Goal: Task Accomplishment & Management: Use online tool/utility

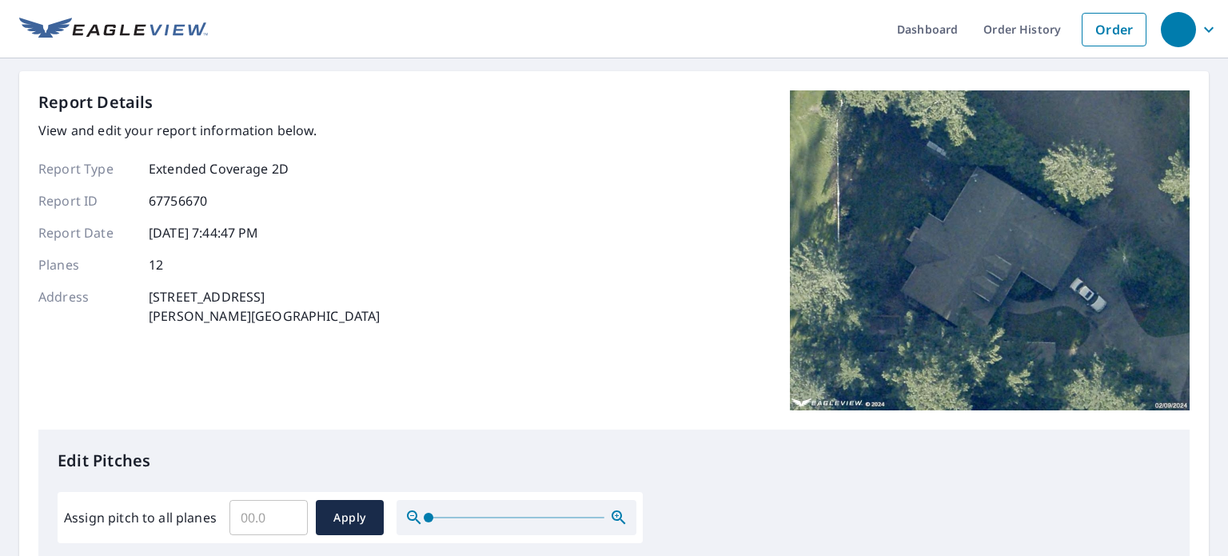
click at [475, 428] on div "Report Details View and edit your report information below. Report Type Extende…" at bounding box center [613, 259] width 1151 height 339
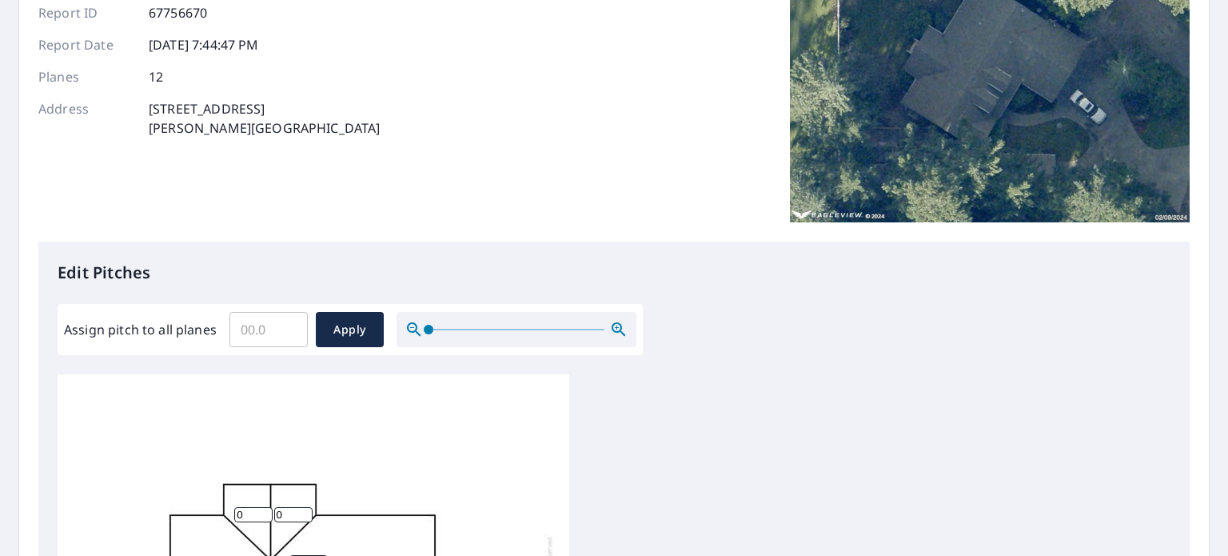
scroll to position [239, 0]
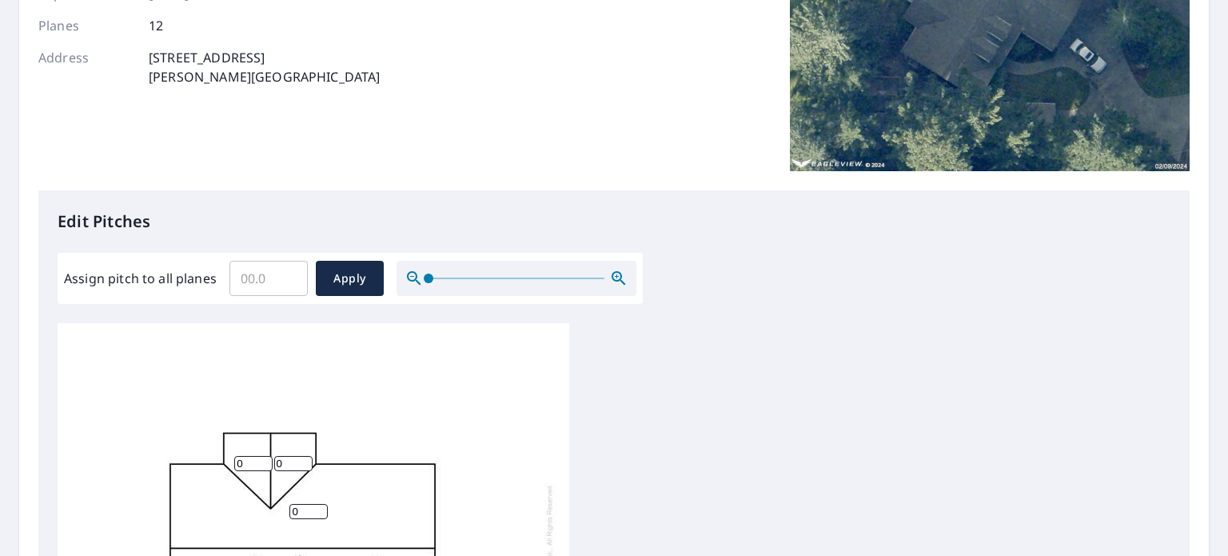
click at [254, 282] on input "Assign pitch to all planes" at bounding box center [268, 278] width 78 height 45
click at [293, 281] on input "0" at bounding box center [268, 278] width 78 height 45
click at [294, 271] on input "0.1" at bounding box center [268, 278] width 78 height 45
click at [294, 271] on input "0.2" at bounding box center [268, 278] width 78 height 45
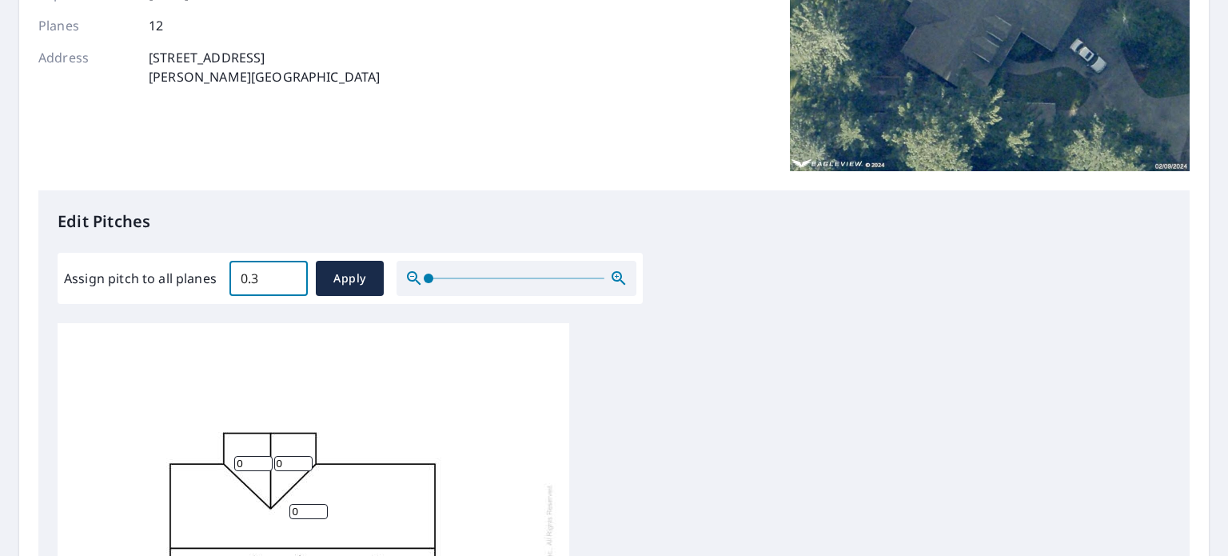
click at [294, 271] on input "0.3" at bounding box center [268, 278] width 78 height 45
click at [294, 271] on input "0.4" at bounding box center [268, 278] width 78 height 45
click at [294, 271] on input "0.5" at bounding box center [268, 278] width 78 height 45
click at [294, 271] on input "0.6" at bounding box center [268, 278] width 78 height 45
type input "0"
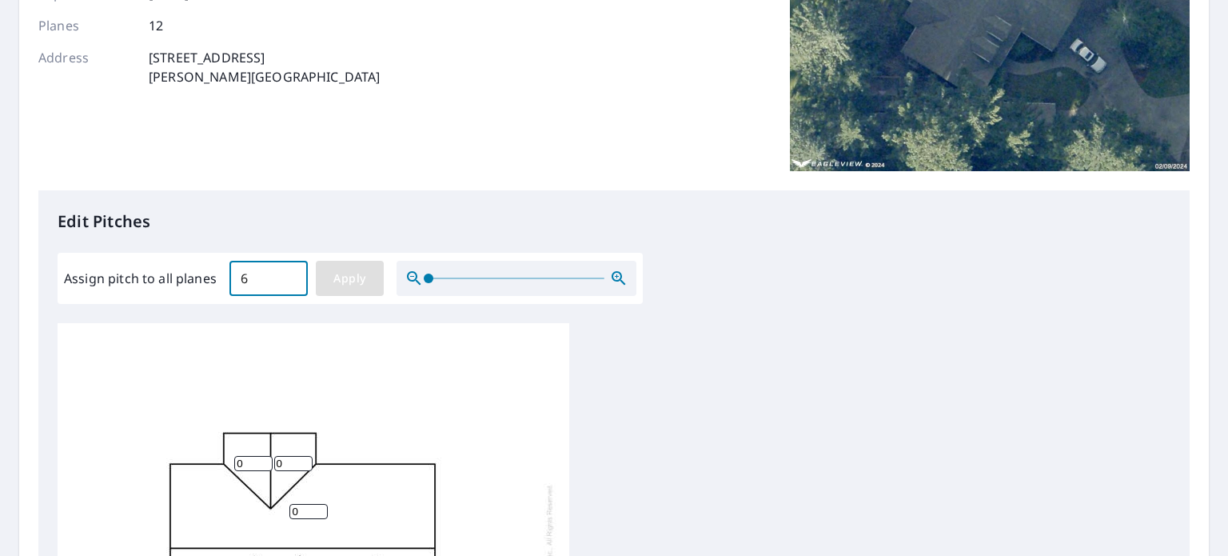
type input "6"
click at [357, 281] on span "Apply" at bounding box center [350, 279] width 42 height 20
type input "6"
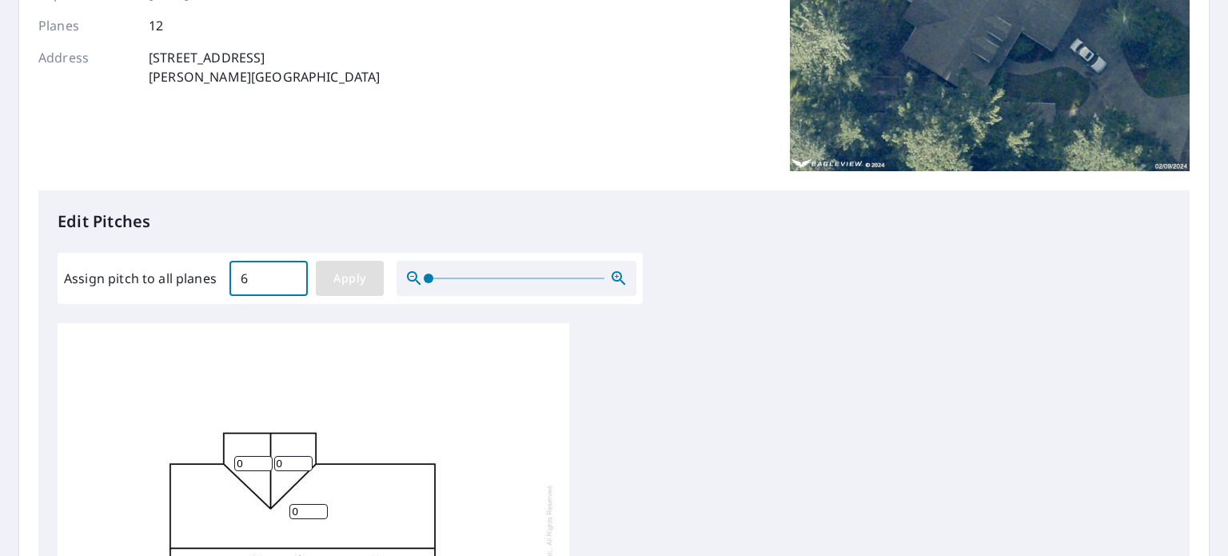
type input "6"
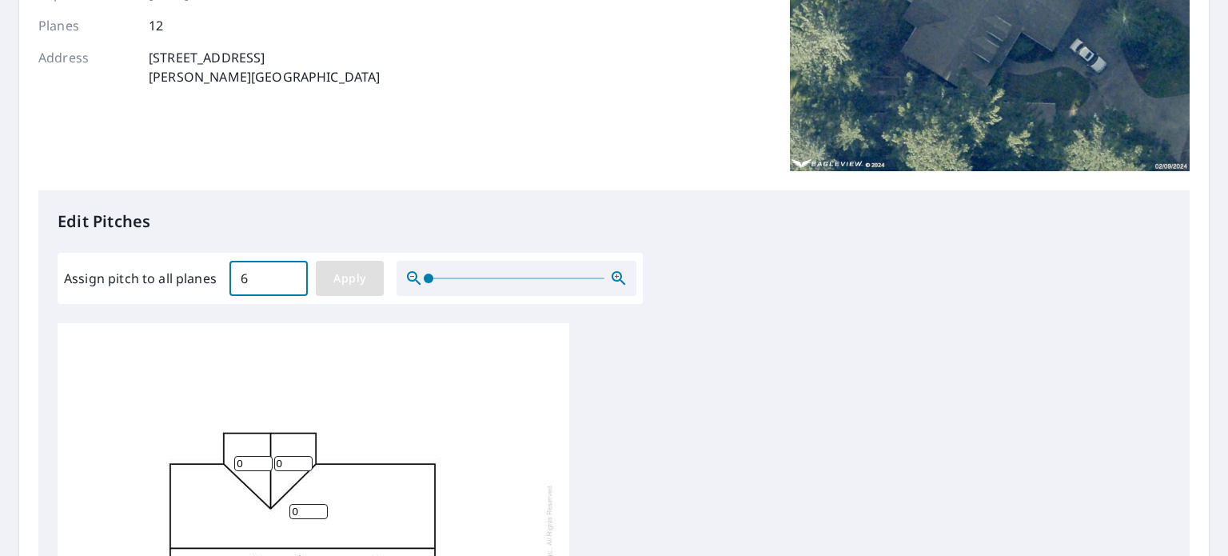
type input "6"
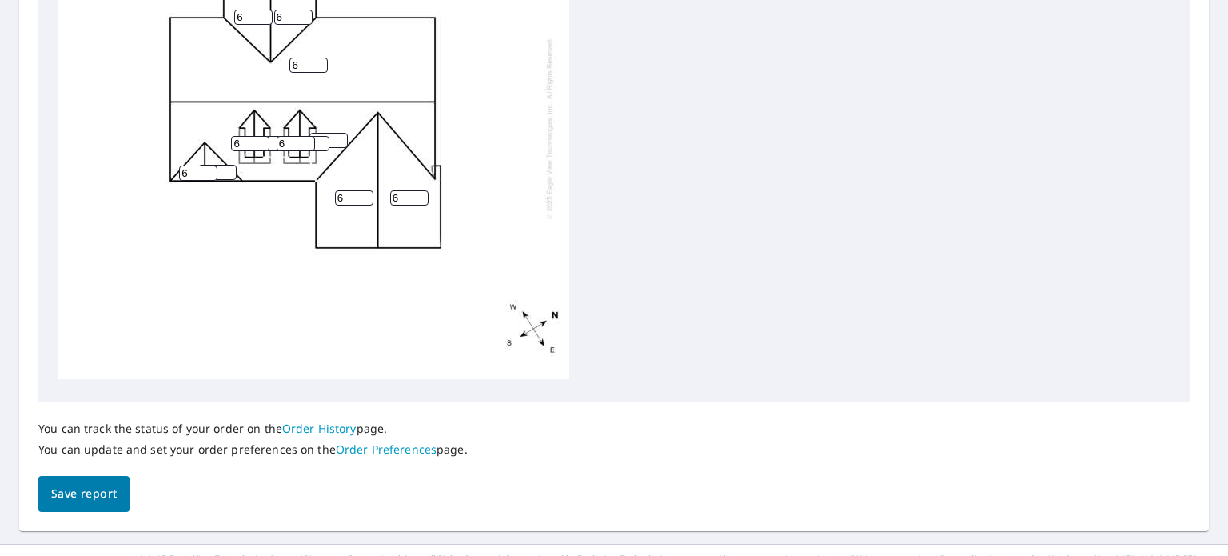
scroll to position [709, 0]
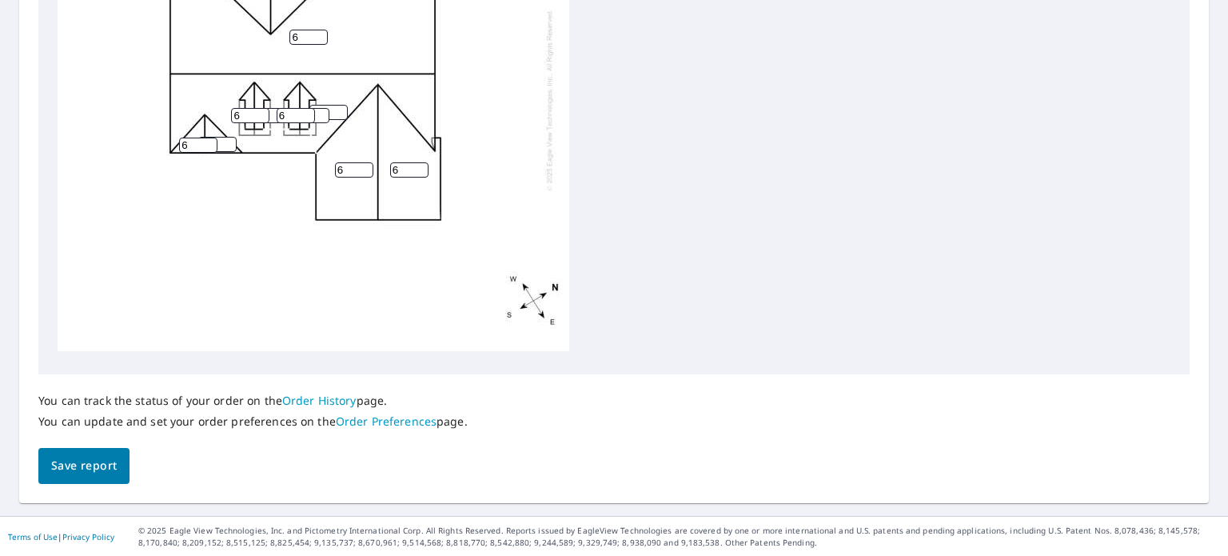
click at [90, 472] on span "Save report" at bounding box center [84, 466] width 66 height 20
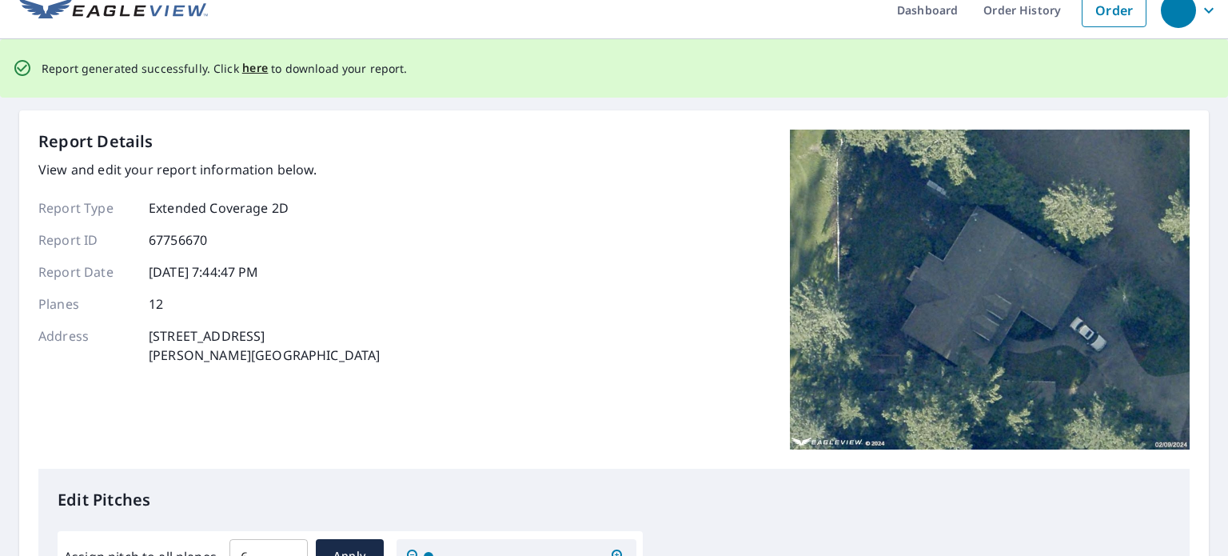
scroll to position [0, 0]
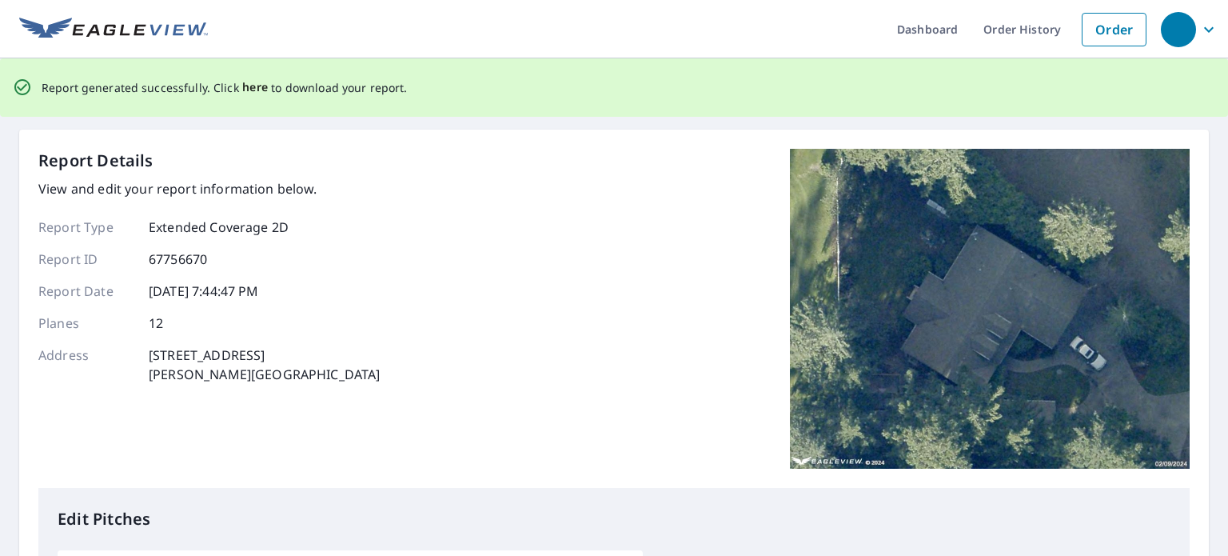
click at [249, 87] on span "here" at bounding box center [255, 88] width 26 height 20
